Goal: Obtain resource: Obtain resource

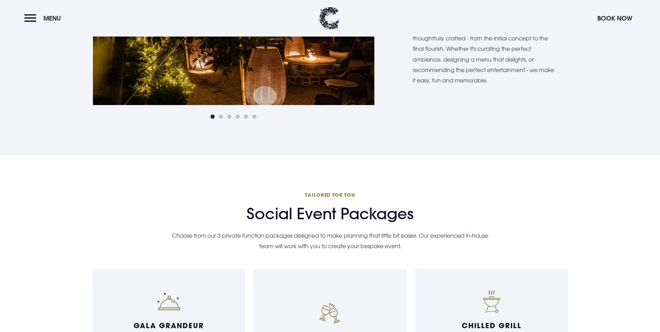
scroll to position [487, 0]
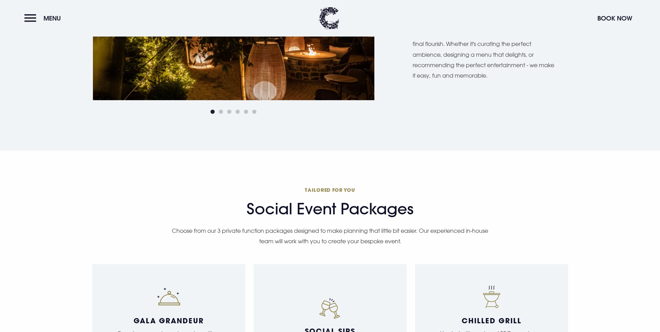
click at [368, 16] on div "Next slide" at bounding box center [361, 7] width 17 height 15
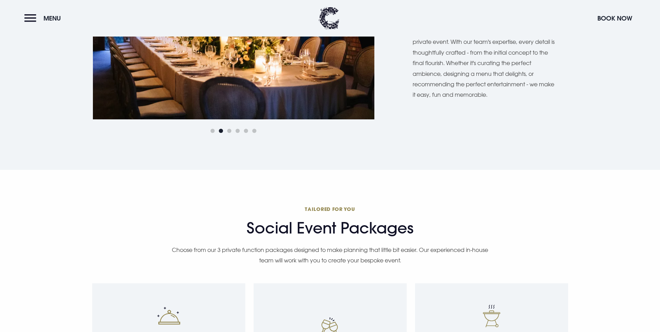
scroll to position [452, 0]
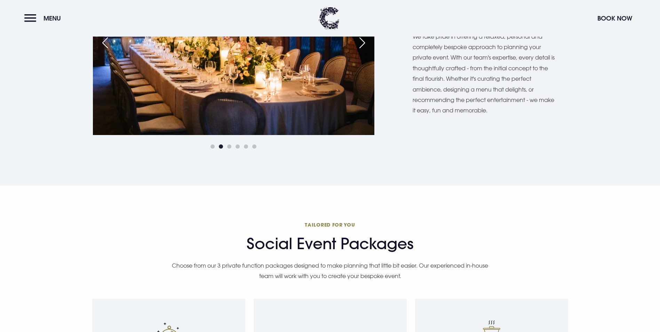
click at [366, 50] on div "Next slide" at bounding box center [361, 42] width 17 height 15
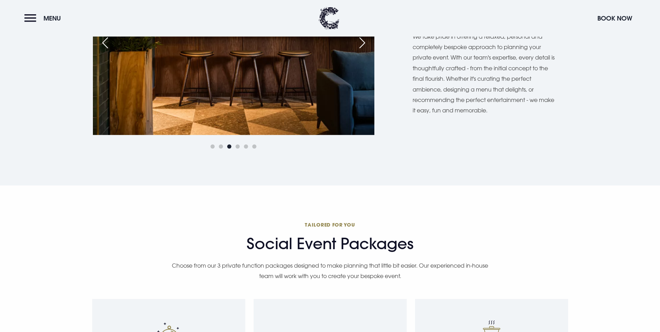
click at [366, 50] on div "Next slide" at bounding box center [361, 42] width 17 height 15
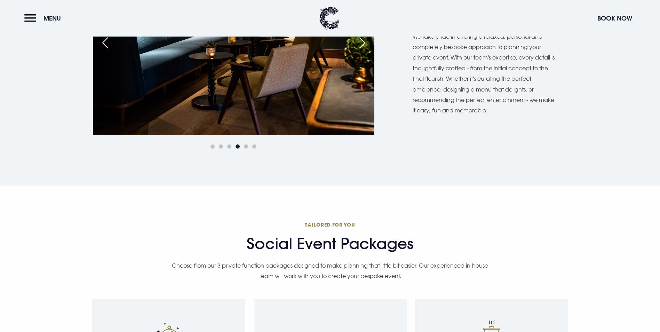
click at [366, 50] on div "Next slide" at bounding box center [361, 42] width 17 height 15
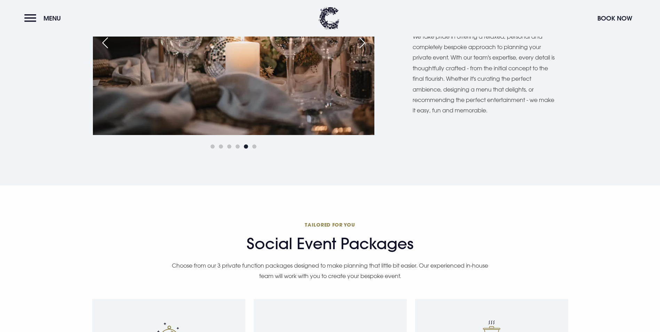
click at [366, 50] on div "Next slide" at bounding box center [361, 42] width 17 height 15
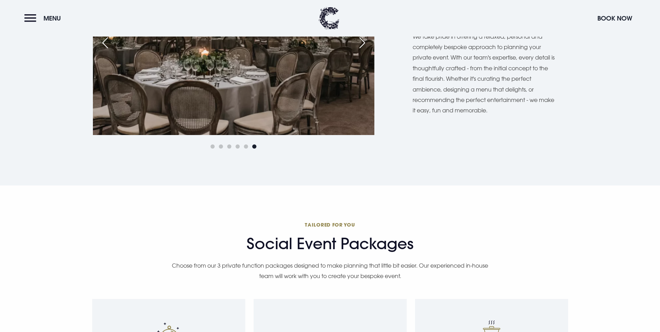
click at [366, 50] on div "Next slide" at bounding box center [361, 42] width 17 height 15
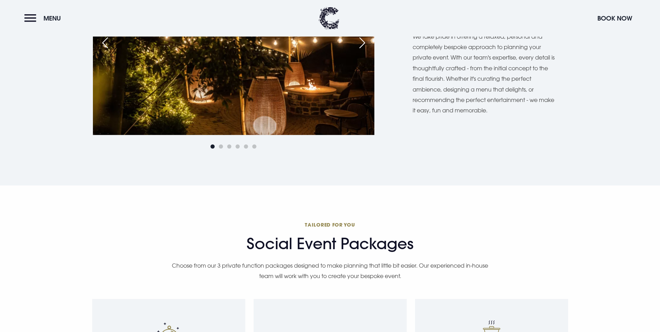
click at [99, 50] on div "Previous slide" at bounding box center [104, 42] width 17 height 15
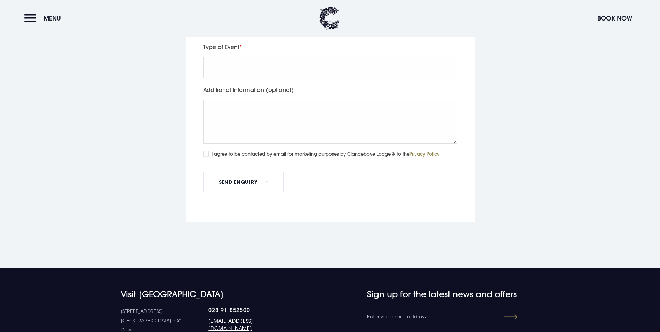
scroll to position [2817, 0]
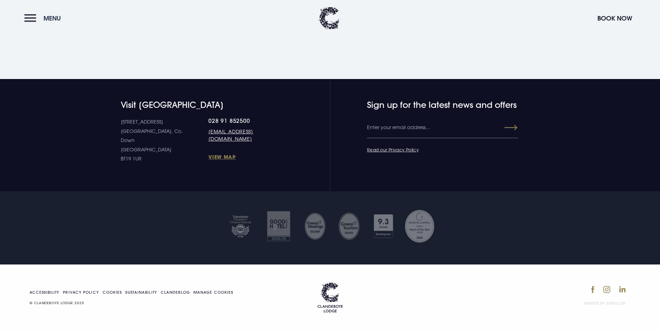
click at [26, 18] on button "Menu" at bounding box center [44, 18] width 40 height 15
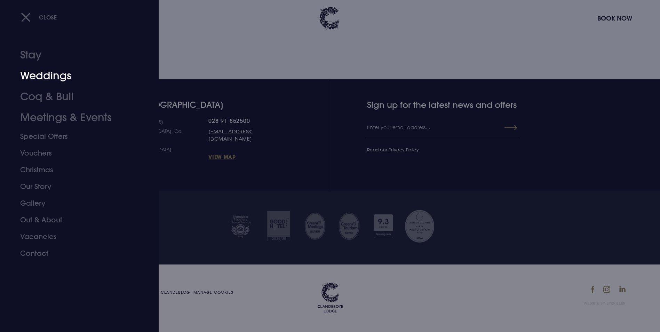
click at [40, 74] on link "Weddings" at bounding box center [75, 75] width 110 height 21
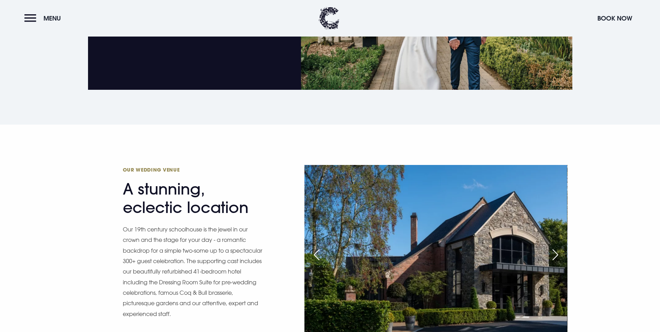
scroll to position [695, 0]
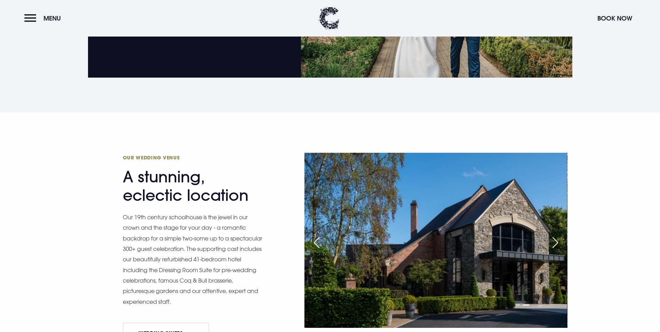
click at [553, 235] on div "Next slide" at bounding box center [554, 242] width 17 height 15
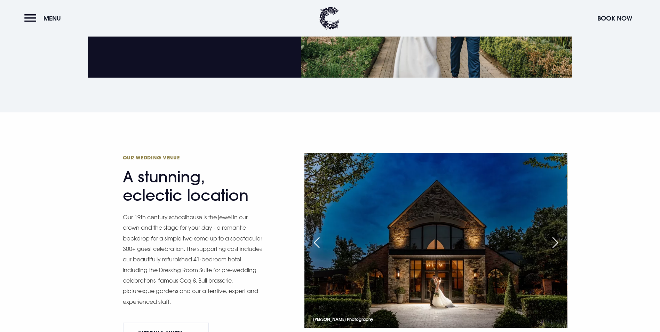
click at [553, 235] on div "Next slide" at bounding box center [554, 242] width 17 height 15
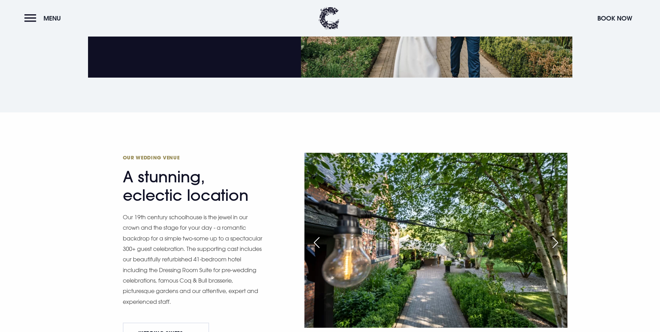
click at [554, 235] on div "Next slide" at bounding box center [554, 242] width 17 height 15
click at [560, 235] on div "Next slide" at bounding box center [554, 242] width 17 height 15
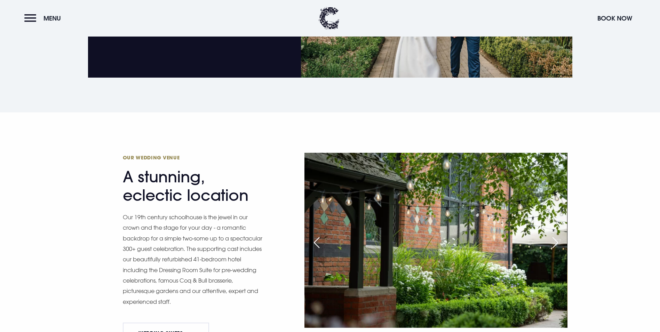
click at [560, 235] on div "Next slide" at bounding box center [554, 242] width 17 height 15
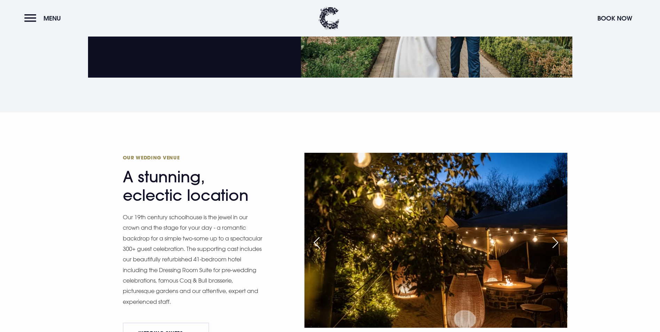
click at [560, 235] on div "Next slide" at bounding box center [554, 242] width 17 height 15
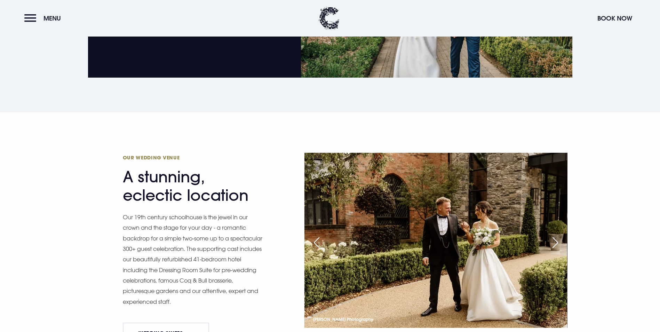
click at [560, 235] on div "Next slide" at bounding box center [554, 242] width 17 height 15
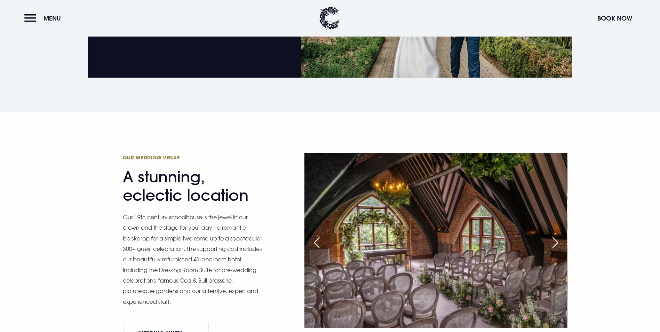
click at [560, 235] on div "Next slide" at bounding box center [554, 242] width 17 height 15
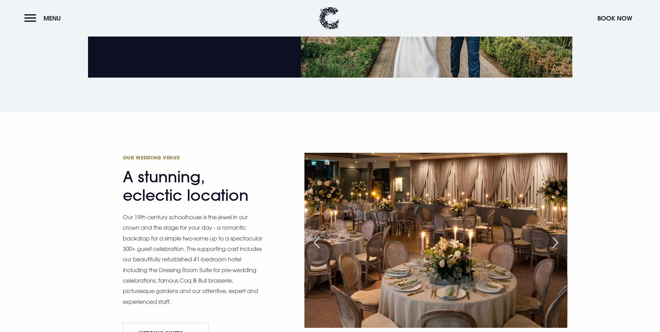
click at [560, 235] on div "Next slide" at bounding box center [554, 242] width 17 height 15
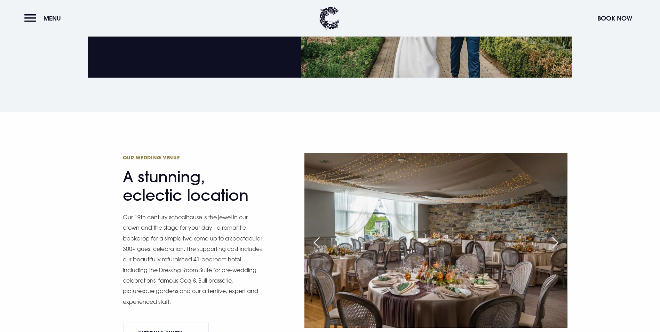
click at [560, 235] on div "Next slide" at bounding box center [554, 242] width 17 height 15
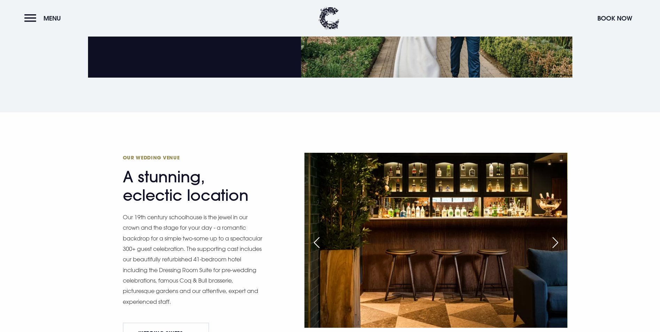
click at [560, 235] on div "Next slide" at bounding box center [554, 242] width 17 height 15
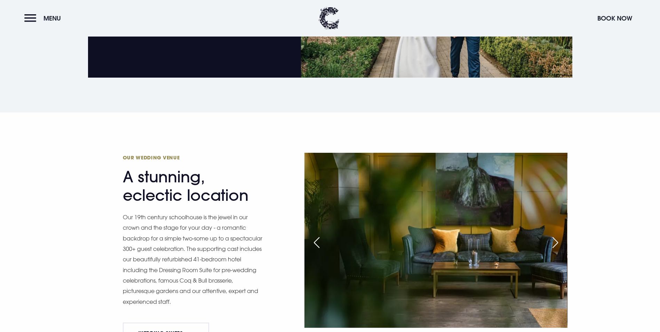
click at [560, 235] on div "Next slide" at bounding box center [554, 242] width 17 height 15
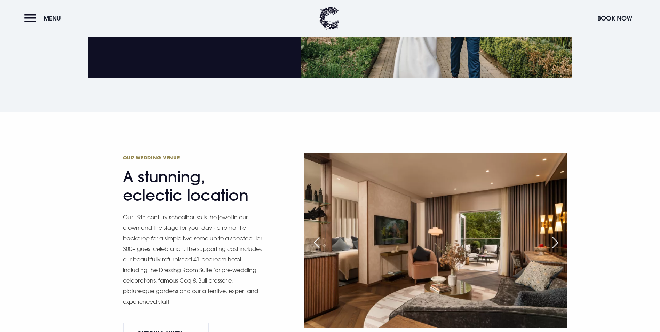
click at [560, 235] on div "Next slide" at bounding box center [554, 242] width 17 height 15
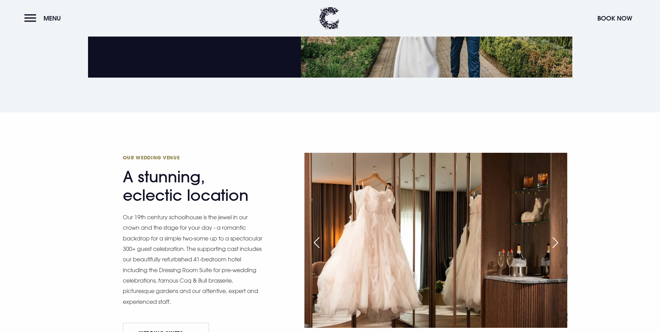
click at [560, 235] on div "Next slide" at bounding box center [554, 242] width 17 height 15
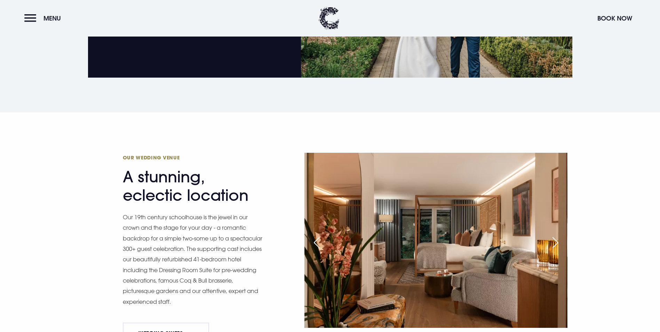
click at [560, 235] on div "Next slide" at bounding box center [554, 242] width 17 height 15
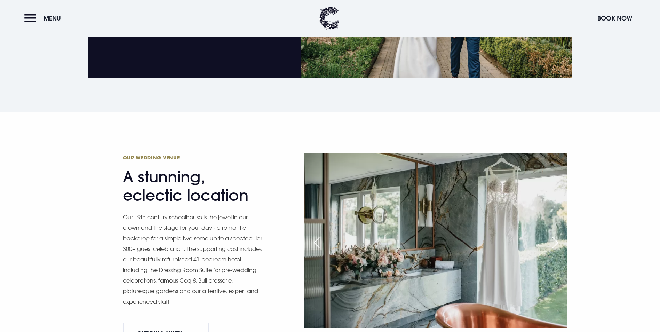
click at [560, 235] on div "Next slide" at bounding box center [554, 242] width 17 height 15
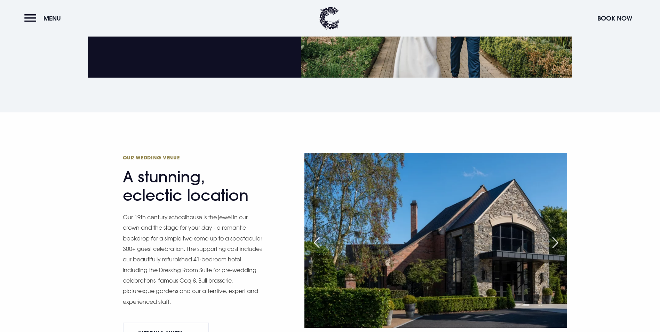
click at [560, 235] on div "Next slide" at bounding box center [554, 242] width 17 height 15
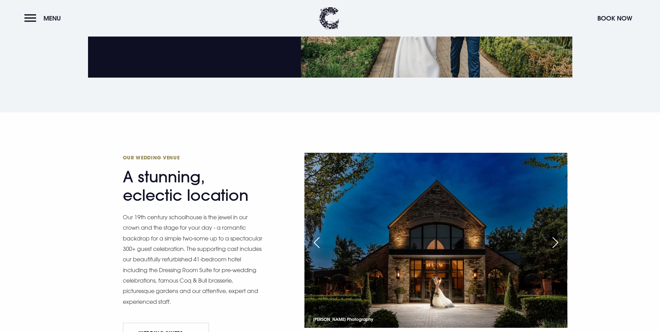
click at [551, 235] on div "Next slide" at bounding box center [554, 242] width 17 height 15
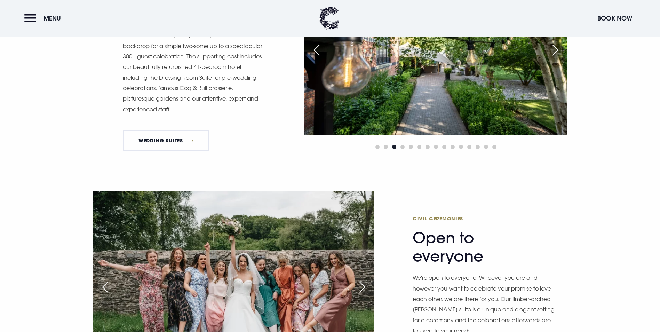
scroll to position [904, 0]
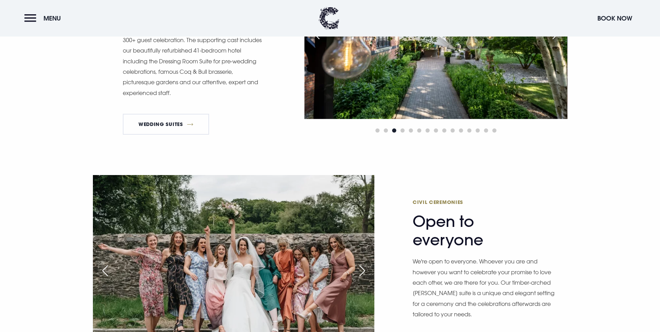
click at [359, 263] on div "Next slide" at bounding box center [361, 270] width 17 height 15
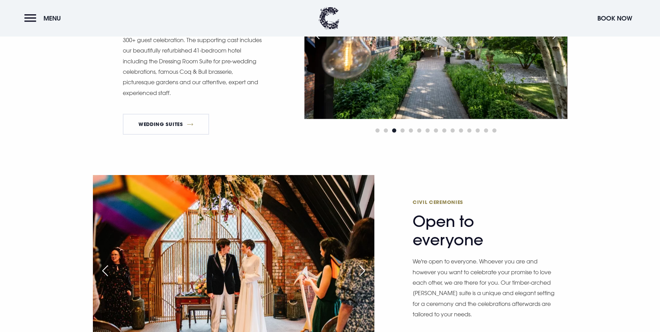
click at [358, 263] on div "Next slide" at bounding box center [361, 270] width 17 height 15
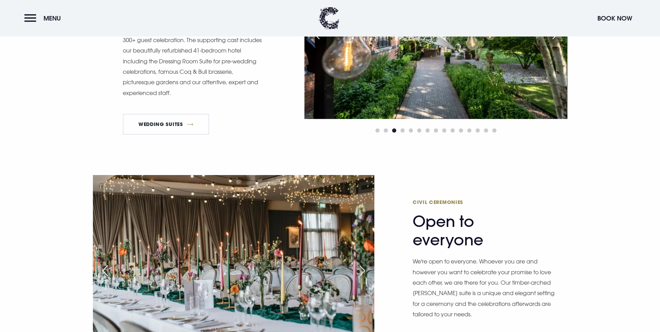
click at [366, 263] on div "Next slide" at bounding box center [361, 270] width 17 height 15
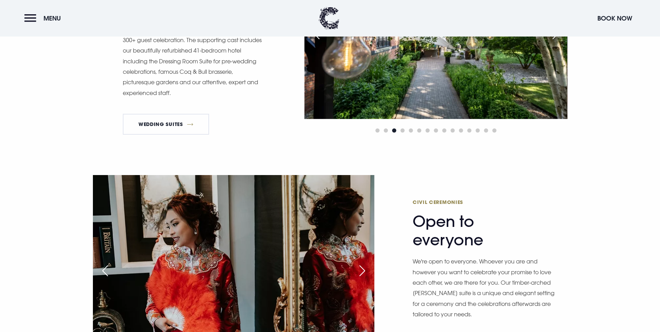
click at [366, 263] on div "Next slide" at bounding box center [361, 270] width 17 height 15
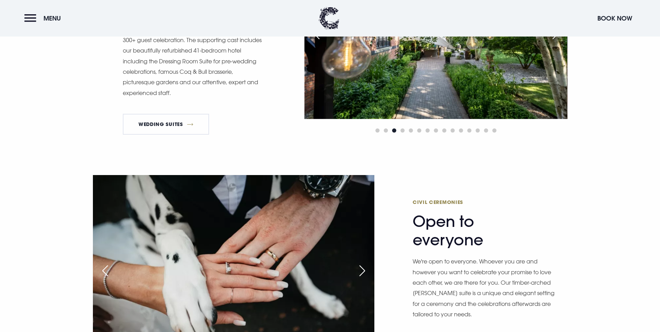
click at [366, 263] on div "Next slide" at bounding box center [361, 270] width 17 height 15
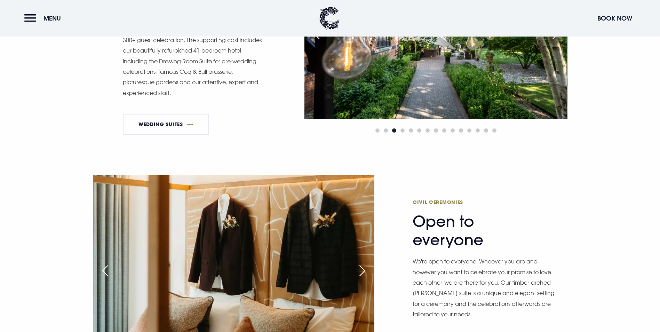
click at [366, 263] on div "Next slide" at bounding box center [361, 270] width 17 height 15
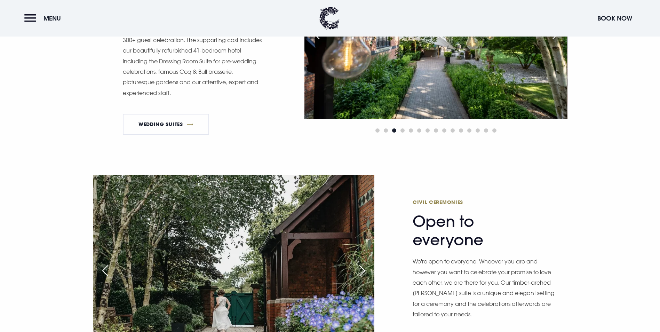
click at [366, 263] on div "Next slide" at bounding box center [361, 270] width 17 height 15
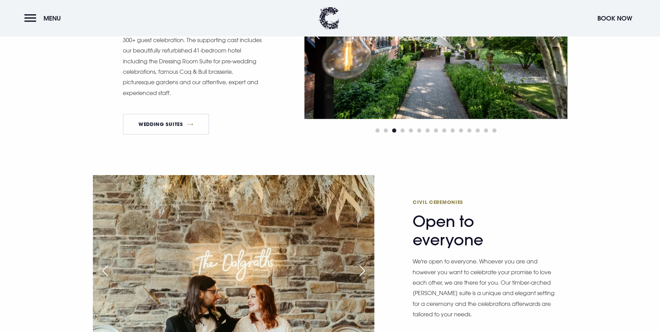
click at [366, 263] on div "Next slide" at bounding box center [361, 270] width 17 height 15
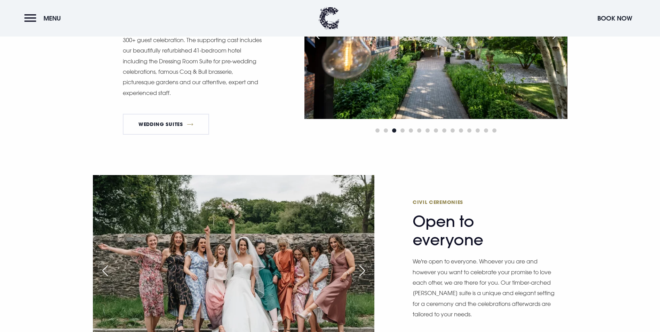
click at [362, 263] on div "Next slide" at bounding box center [361, 270] width 17 height 15
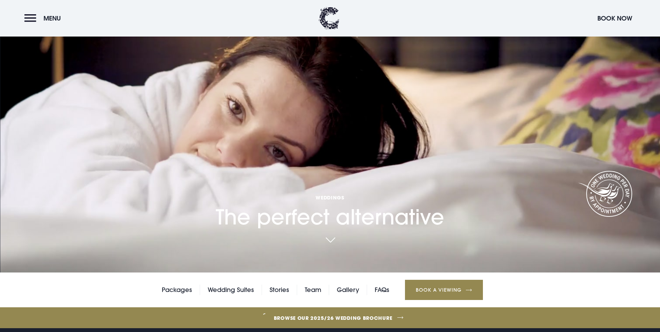
scroll to position [70, 0]
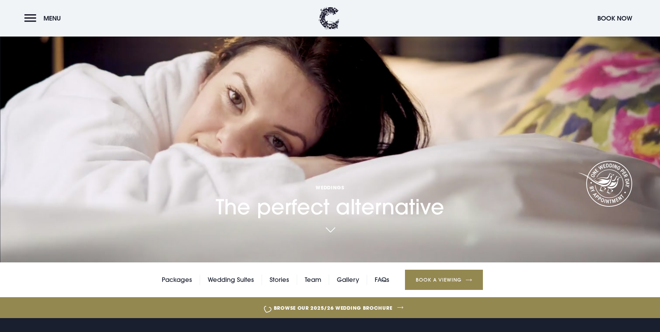
click at [355, 295] on link "Browse our 2025/26 wedding brochure" at bounding box center [333, 308] width 1438 height 26
